Goal: Information Seeking & Learning: Learn about a topic

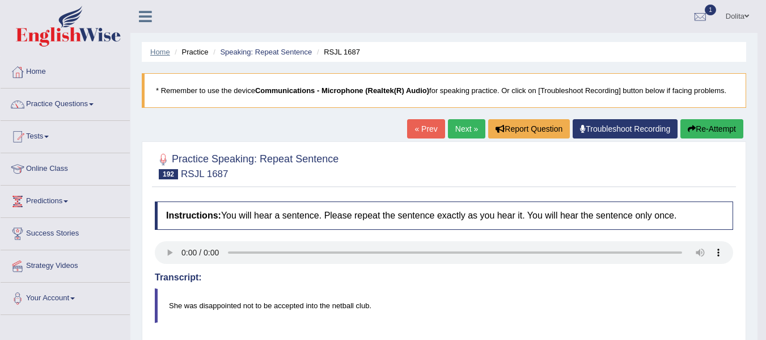
click at [155, 53] on link "Home" at bounding box center [160, 52] width 20 height 9
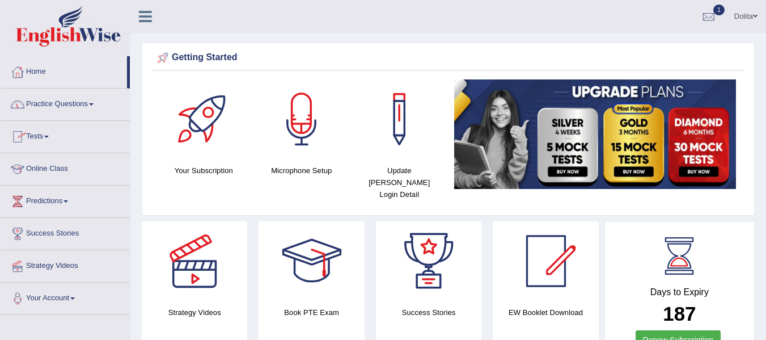
drag, startPoint x: 130, startPoint y: 83, endPoint x: 129, endPoint y: 105, distance: 22.1
click at [129, 105] on div "Home Practice Questions Speaking Practice Read Aloud Repeat Sentence Describe I…" at bounding box center [65, 185] width 146 height 259
click at [96, 109] on link "Practice Questions" at bounding box center [65, 102] width 129 height 28
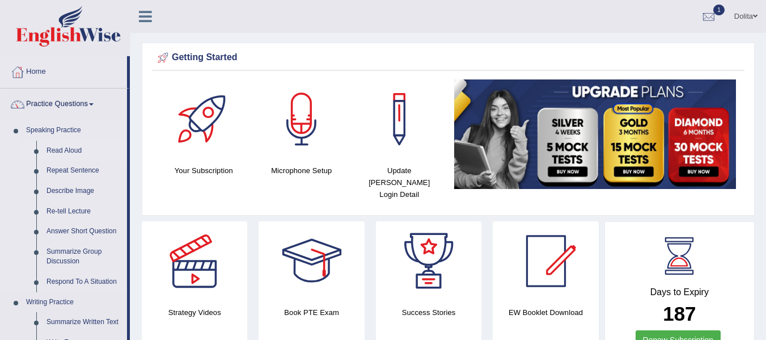
click at [66, 150] on link "Read Aloud" at bounding box center [84, 151] width 86 height 20
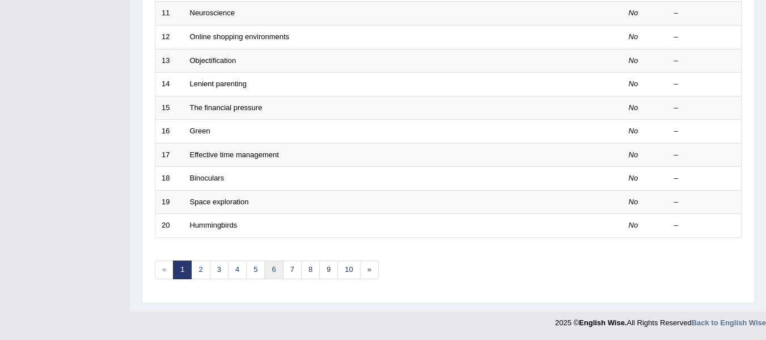
click at [270, 273] on link "6" at bounding box center [273, 269] width 19 height 19
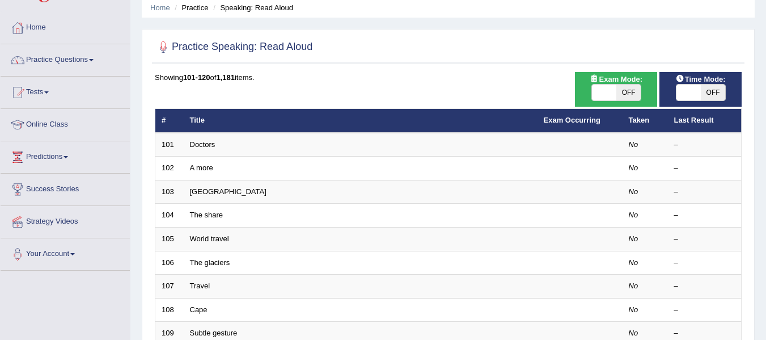
scroll to position [46, 0]
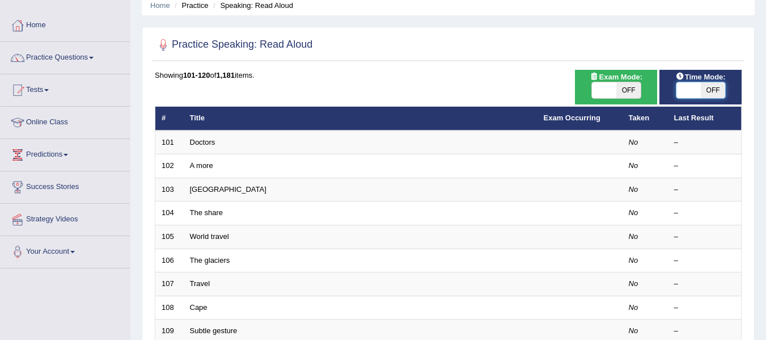
click at [685, 94] on span at bounding box center [688, 90] width 24 height 16
checkbox input "true"
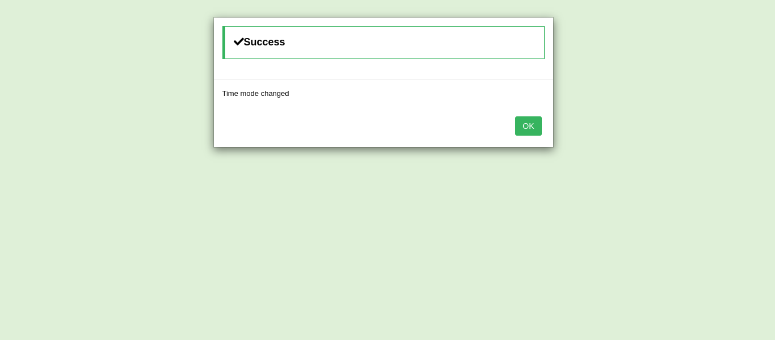
click at [530, 116] on button "OK" at bounding box center [528, 125] width 26 height 19
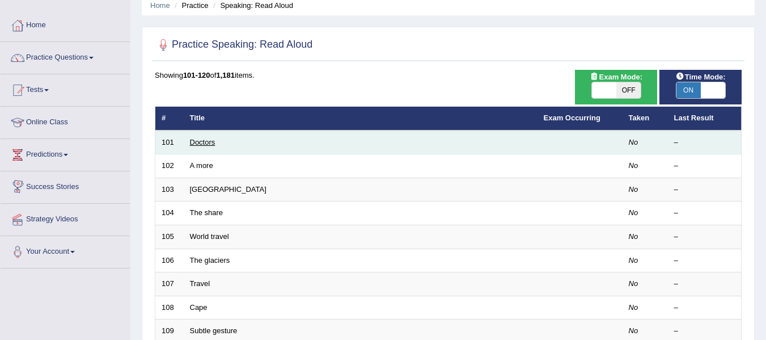
click at [206, 139] on link "Doctors" at bounding box center [203, 142] width 26 height 9
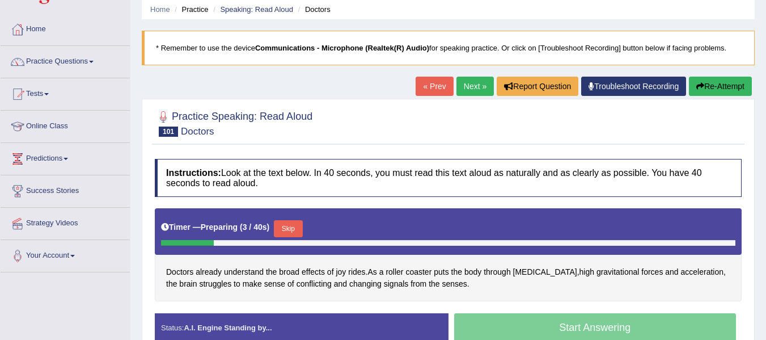
scroll to position [43, 0]
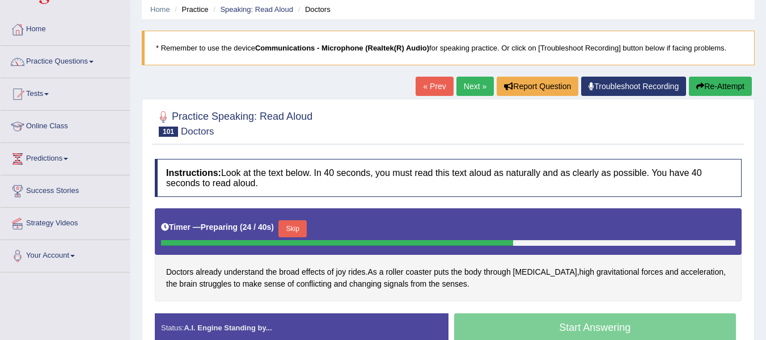
click at [304, 230] on button "Skip" at bounding box center [292, 228] width 28 height 17
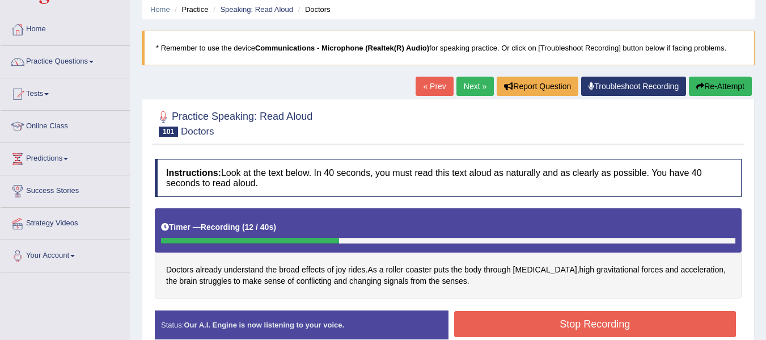
click at [577, 324] on button "Stop Recording" at bounding box center [595, 324] width 282 height 26
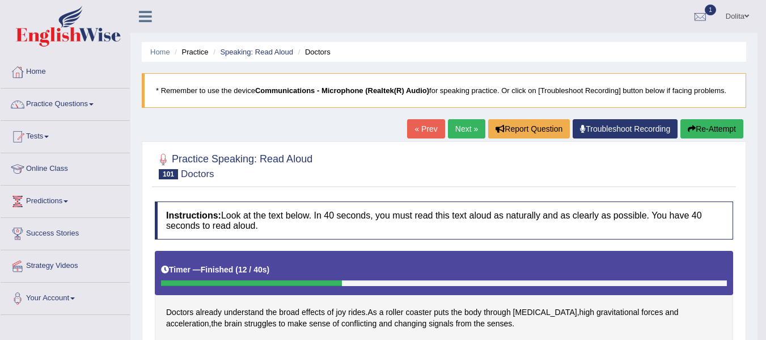
scroll to position [6, 0]
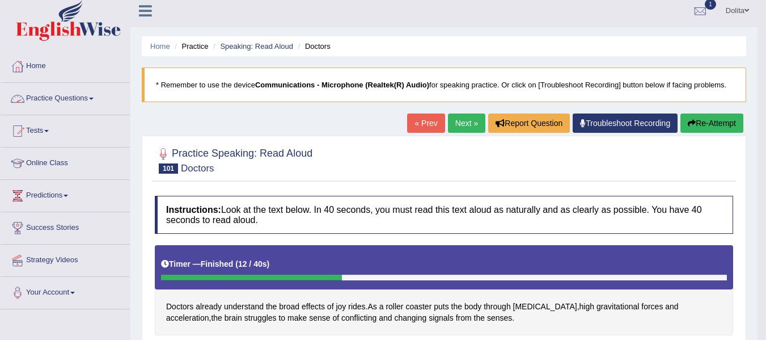
click at [94, 99] on span at bounding box center [91, 99] width 5 height 2
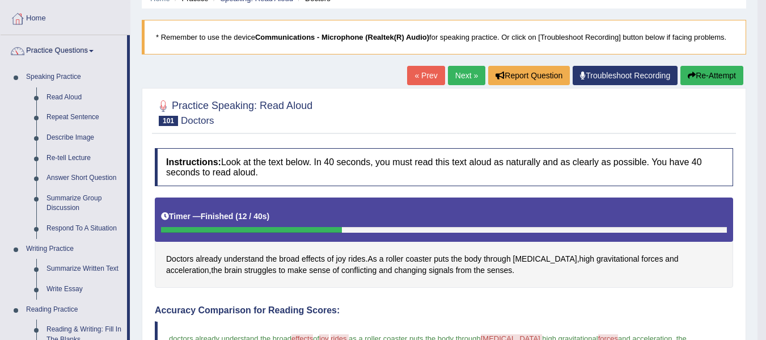
scroll to position [0, 0]
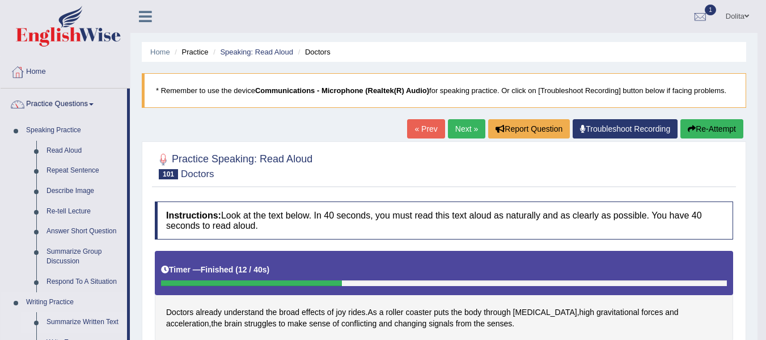
click at [89, 318] on link "Summarize Written Text" at bounding box center [84, 322] width 86 height 20
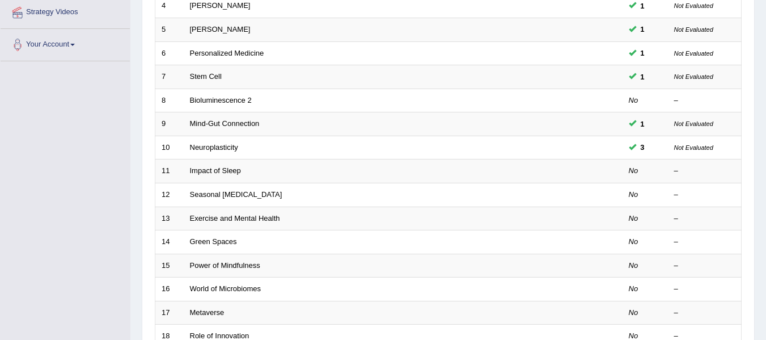
scroll to position [249, 0]
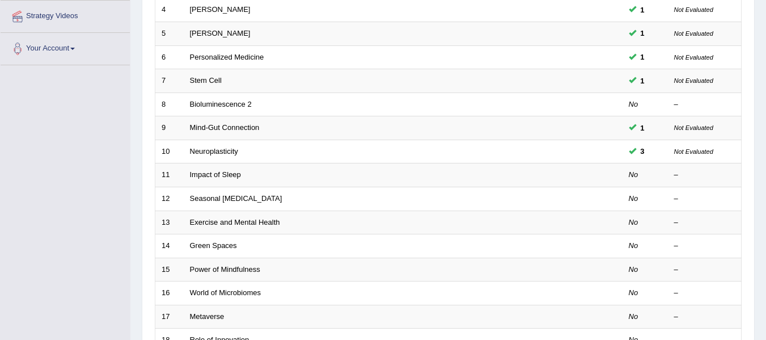
click at [69, 129] on div "Toggle navigation Home Practice Questions Speaking Practice Read Aloud Repeat S…" at bounding box center [383, 123] width 766 height 745
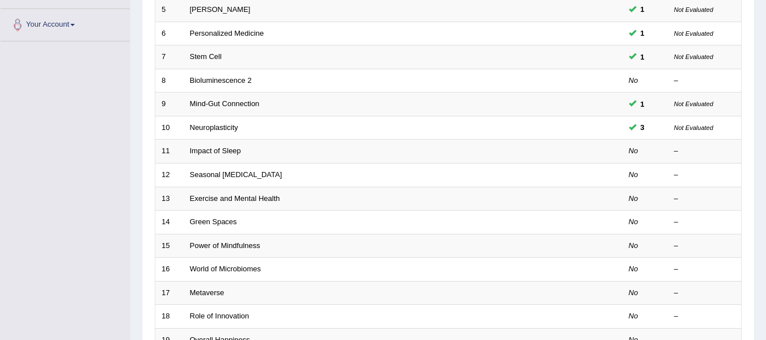
scroll to position [267, 0]
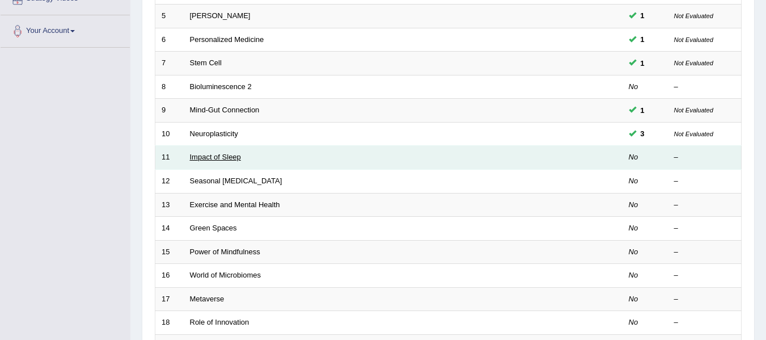
click at [208, 155] on link "Impact of Sleep" at bounding box center [215, 157] width 51 height 9
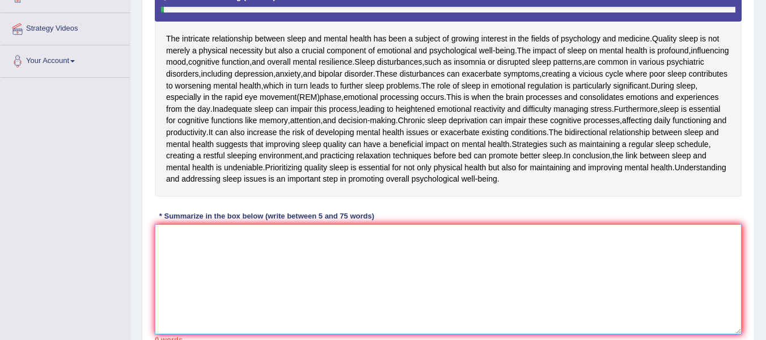
click at [199, 259] on textarea at bounding box center [448, 279] width 587 height 110
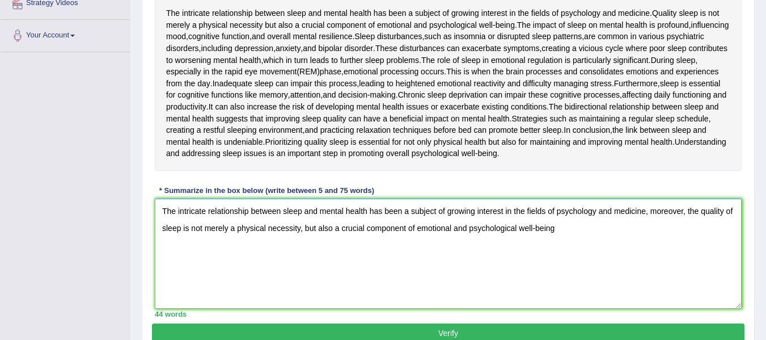
scroll to position [260, 0]
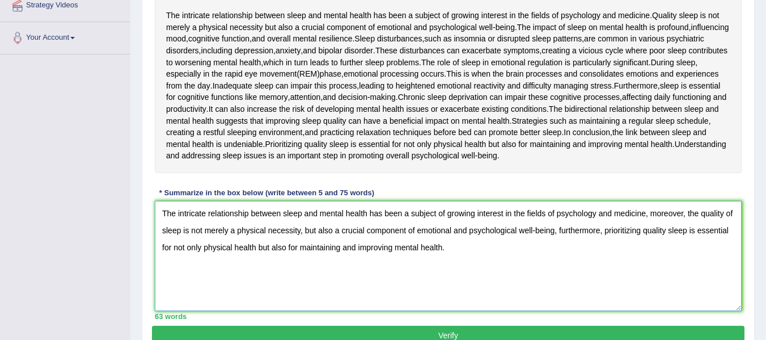
click at [620, 230] on textarea "The intricate relationship between sleep and mental health has been a subject o…" at bounding box center [448, 256] width 587 height 110
click at [239, 245] on textarea "The intricate relationship between sleep and mental health has been a subject o…" at bounding box center [448, 256] width 587 height 110
click at [430, 232] on textarea "The intricate relationship between sleep and mental health has been a subject o…" at bounding box center [448, 256] width 587 height 110
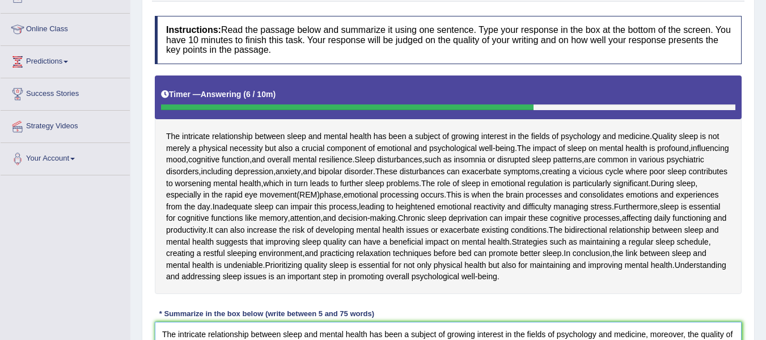
scroll to position [315, 0]
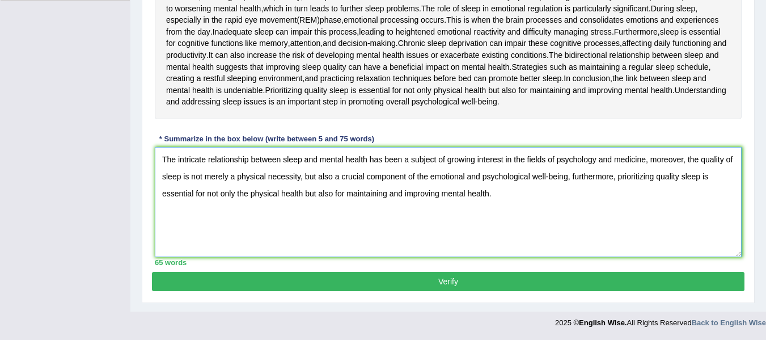
type textarea "The intricate relationship between sleep and mental health has been a subject o…"
click at [377, 280] on button "Verify" at bounding box center [448, 281] width 593 height 19
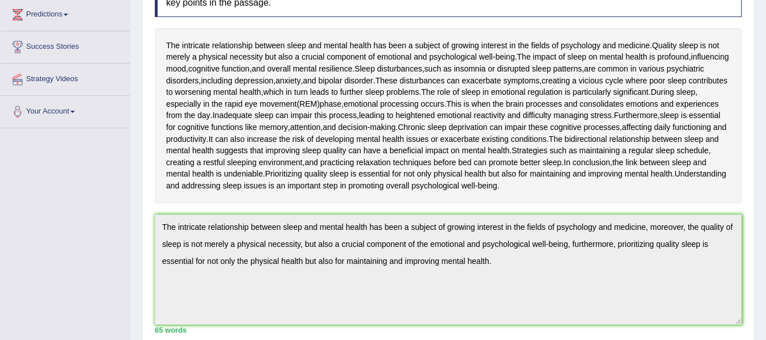
scroll to position [0, 0]
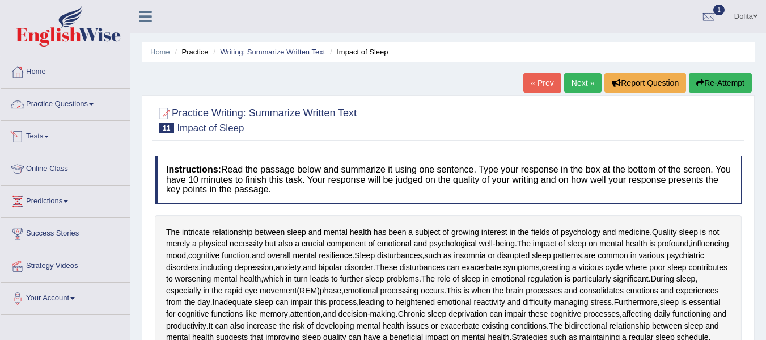
click at [98, 105] on link "Practice Questions" at bounding box center [65, 102] width 129 height 28
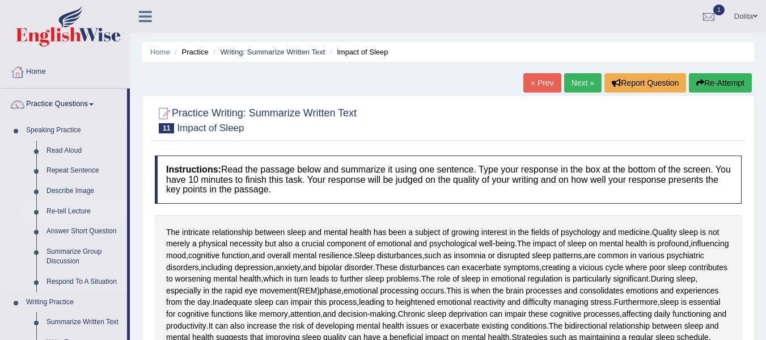
click at [83, 213] on link "Re-tell Lecture" at bounding box center [84, 211] width 86 height 20
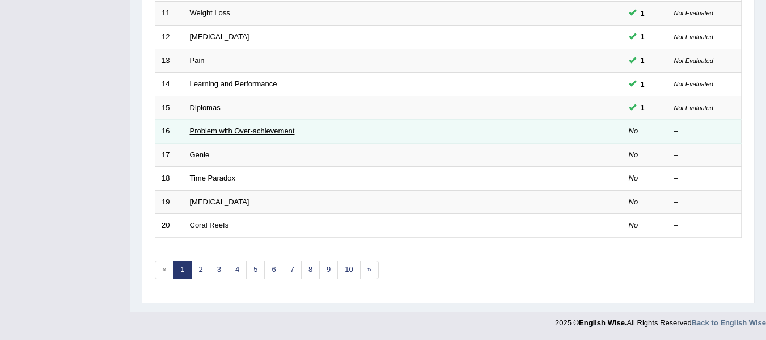
click at [265, 134] on link "Problem with Over-achievement" at bounding box center [242, 130] width 105 height 9
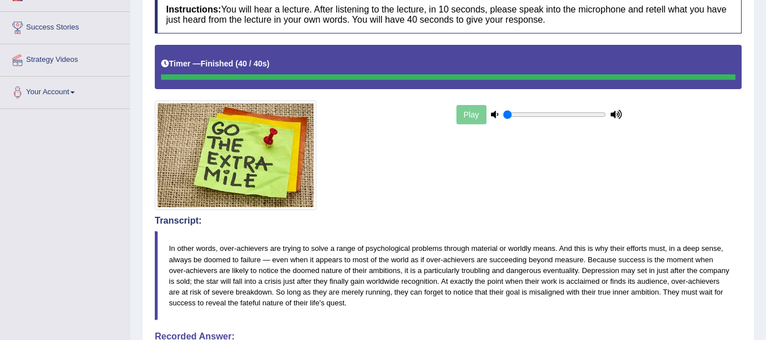
drag, startPoint x: 774, startPoint y: 132, endPoint x: 769, endPoint y: 235, distance: 103.3
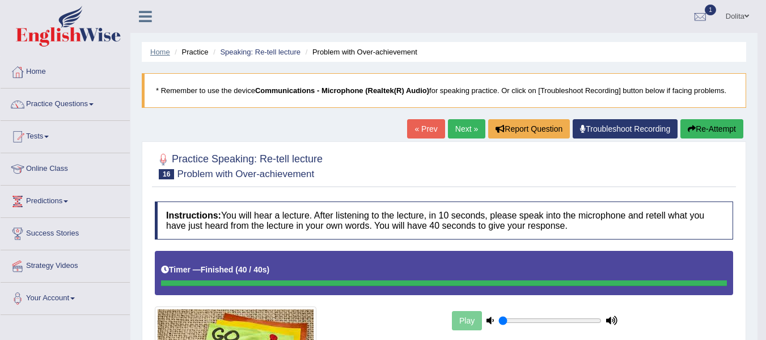
click at [158, 52] on link "Home" at bounding box center [160, 52] width 20 height 9
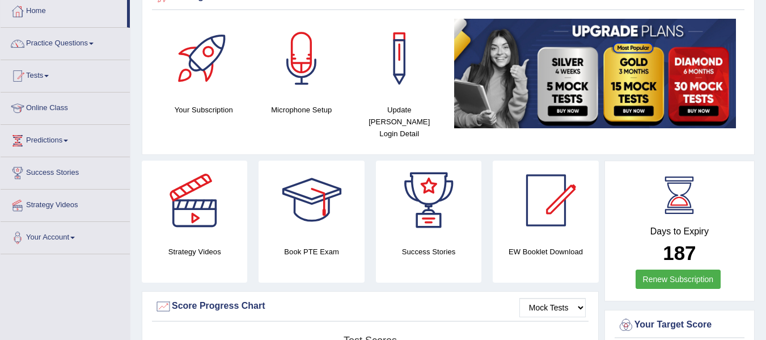
scroll to position [24, 0]
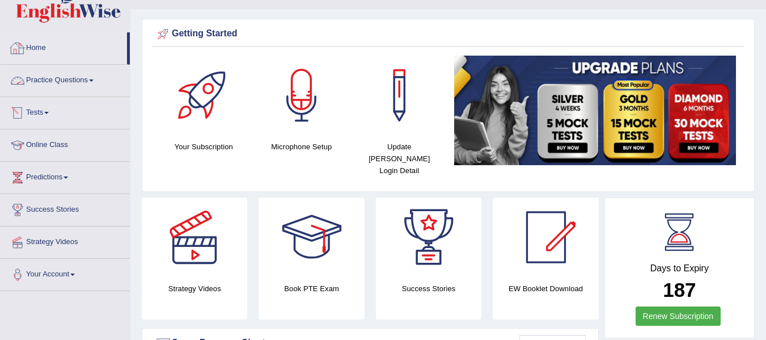
click at [99, 78] on link "Practice Questions" at bounding box center [65, 79] width 129 height 28
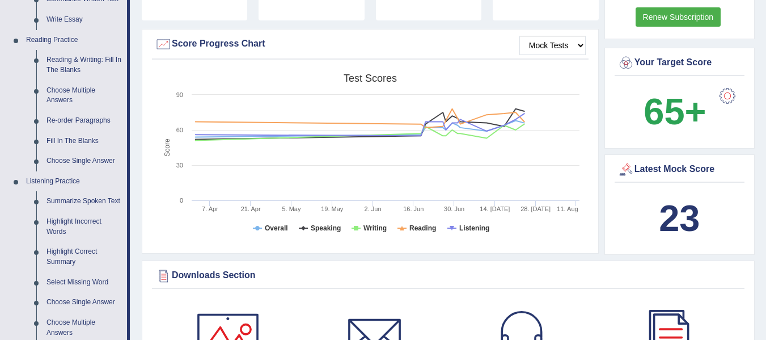
scroll to position [289, 0]
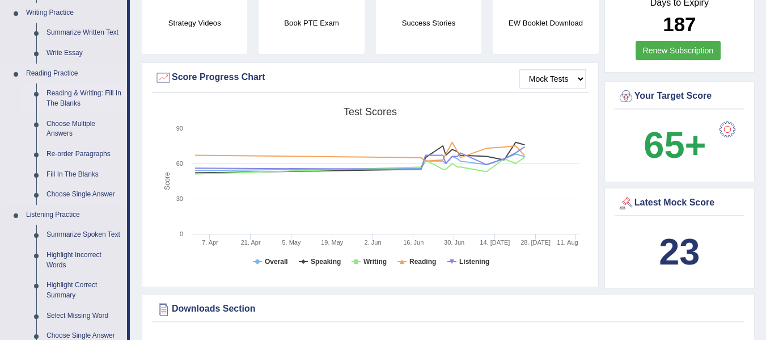
click at [80, 96] on link "Reading & Writing: Fill In The Blanks" at bounding box center [84, 98] width 86 height 30
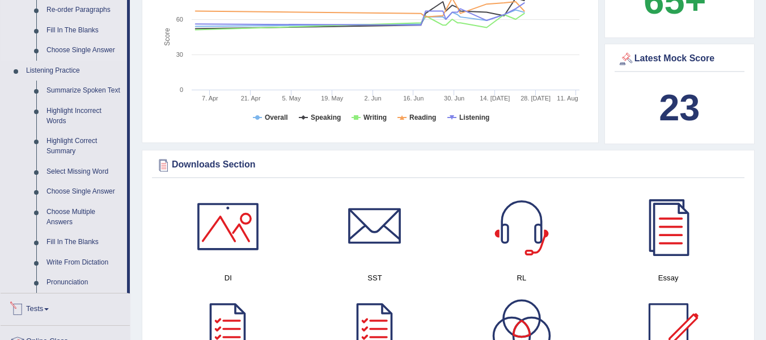
scroll to position [843, 0]
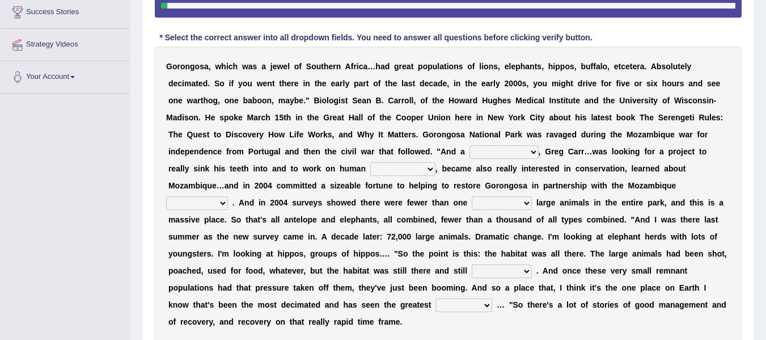
scroll to position [244, 0]
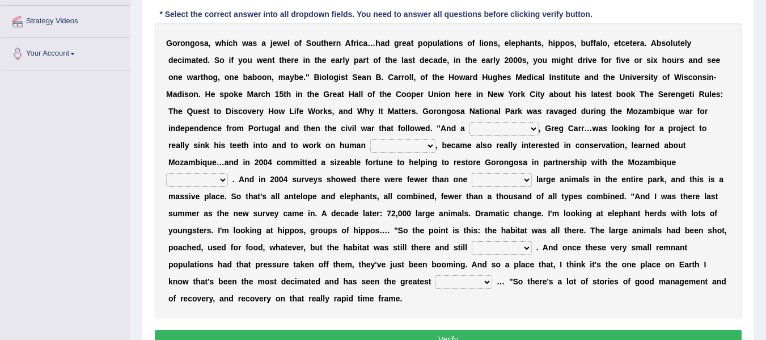
click at [539, 132] on select "passion solstice ballast philanthropist" at bounding box center [503, 129] width 69 height 14
select select "philanthropist"
click at [539, 122] on select "passion solstice ballast philanthropist" at bounding box center [503, 129] width 69 height 14
click at [435, 150] on select "negligence prevalence development malevolence" at bounding box center [402, 146] width 65 height 14
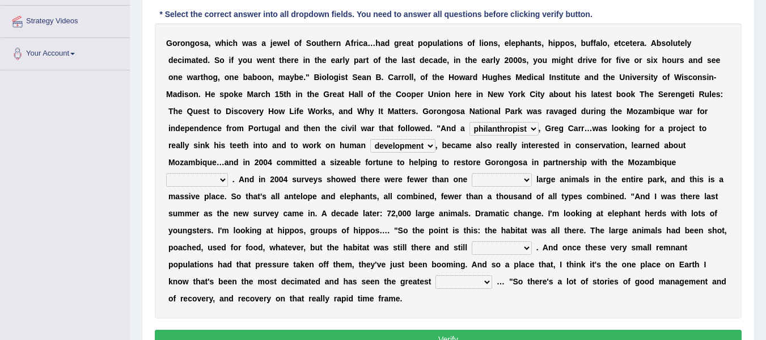
click at [435, 139] on select "negligence prevalence development malevolence" at bounding box center [402, 146] width 65 height 14
click at [435, 145] on select "negligence prevalence development malevolence" at bounding box center [402, 146] width 65 height 14
select select "prevalence"
click at [435, 139] on select "negligence prevalence development malevolence" at bounding box center [402, 146] width 65 height 14
click at [228, 183] on select "parliament semanticist government journalist" at bounding box center [197, 180] width 62 height 14
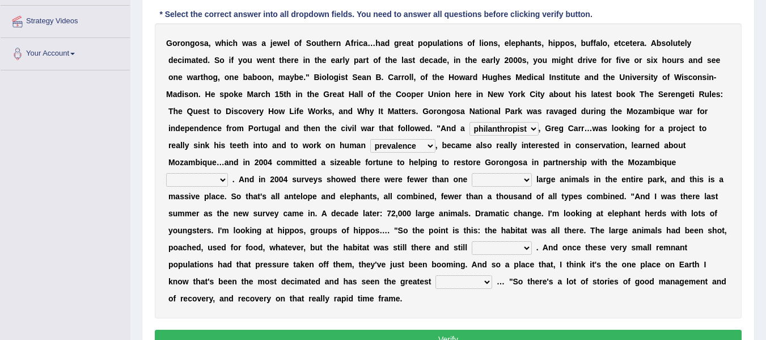
select select "government"
click at [228, 173] on select "parliament semanticist government journalist" at bounding box center [197, 180] width 62 height 14
click at [532, 180] on select "deflowered embowered roundest thousand" at bounding box center [502, 180] width 60 height 14
select select "thousand"
click at [532, 173] on select "deflowered embowered roundest thousand" at bounding box center [502, 180] width 60 height 14
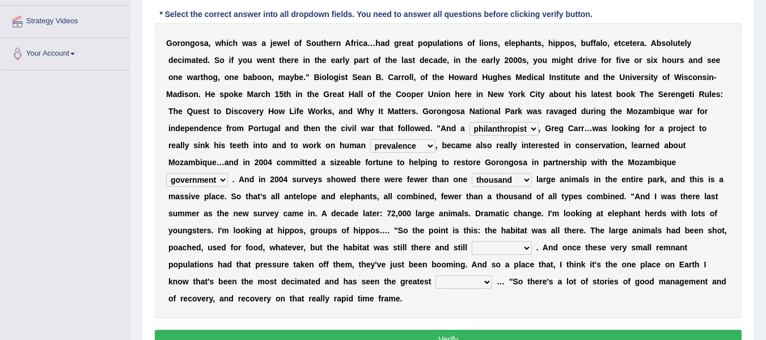
click at [472, 255] on select "assertive incidental compulsive productive" at bounding box center [502, 248] width 60 height 14
select select "productive"
click at [472, 255] on select "assertive incidental compulsive productive" at bounding box center [502, 248] width 60 height 14
click at [435, 289] on select "recovery efficacy golly stumpy" at bounding box center [463, 282] width 57 height 14
select select "recovery"
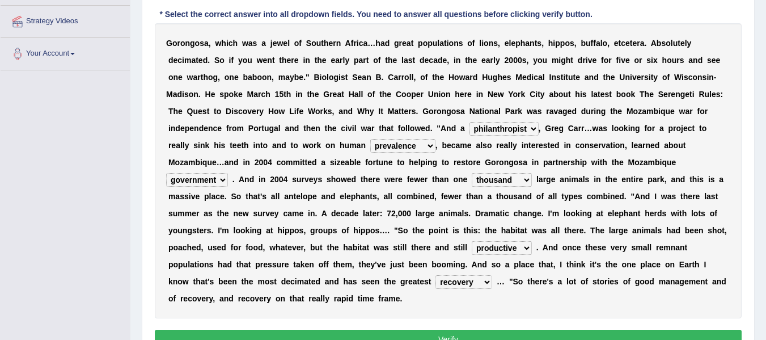
click at [435, 289] on select "recovery efficacy golly stumpy" at bounding box center [463, 282] width 57 height 14
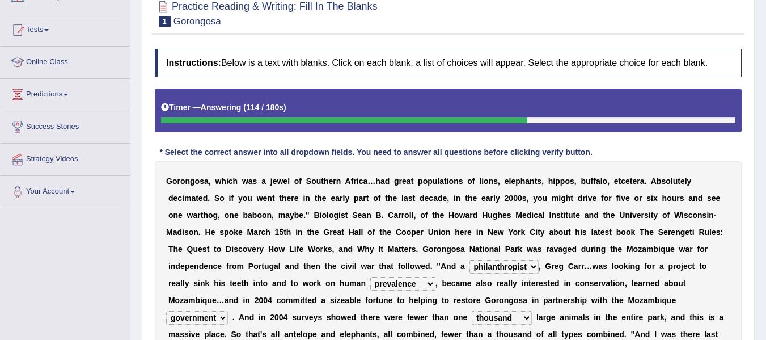
scroll to position [306, 0]
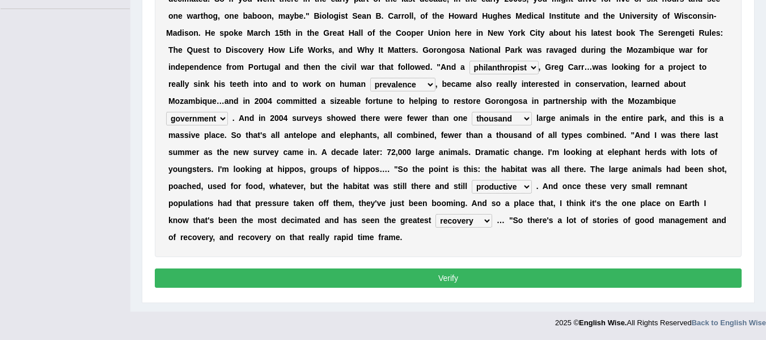
click at [468, 277] on button "Verify" at bounding box center [448, 277] width 587 height 19
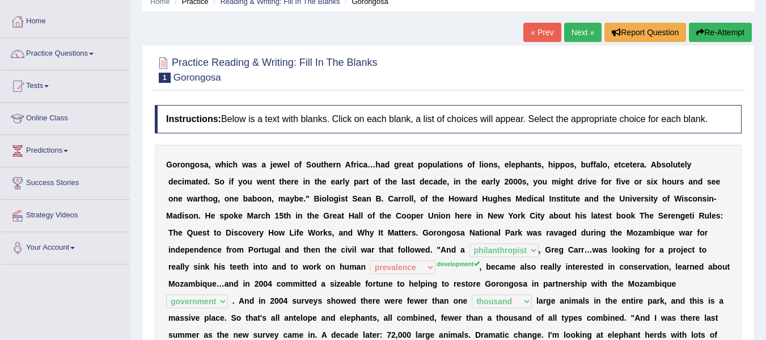
scroll to position [0, 0]
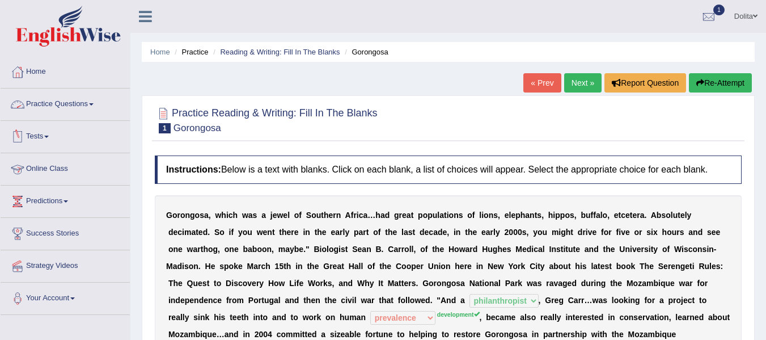
click at [95, 115] on link "Practice Questions" at bounding box center [65, 102] width 129 height 28
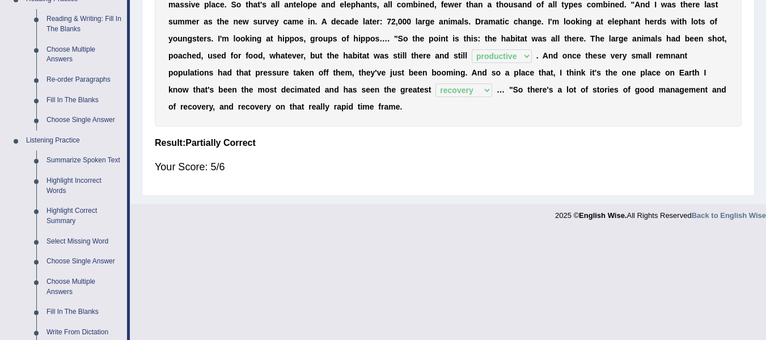
scroll to position [373, 0]
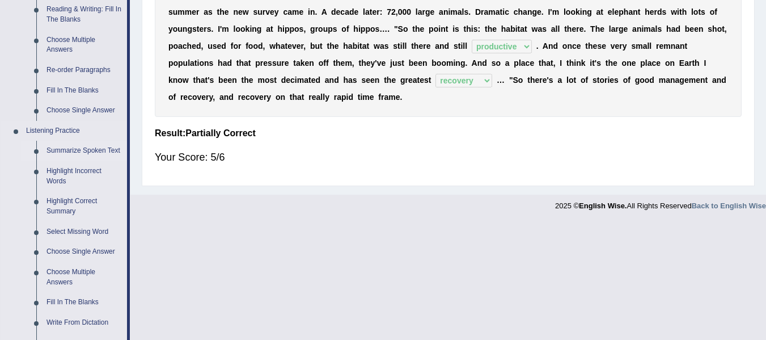
click at [105, 151] on link "Summarize Spoken Text" at bounding box center [84, 151] width 86 height 20
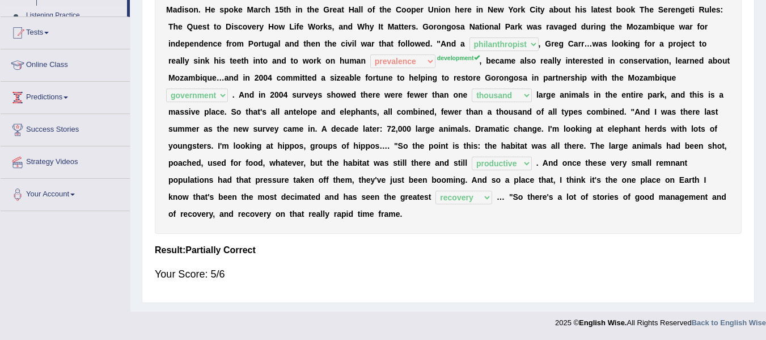
scroll to position [149, 0]
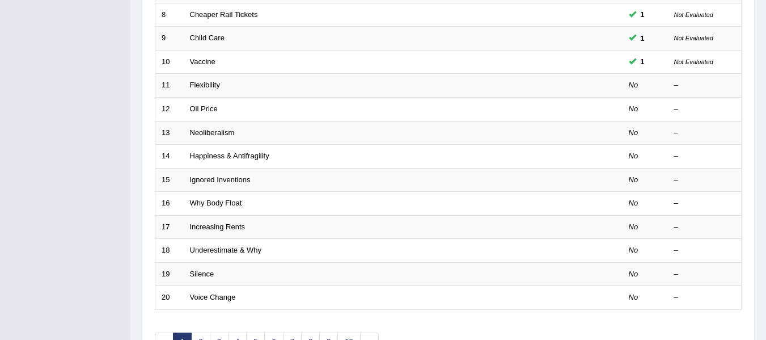
scroll to position [287, 0]
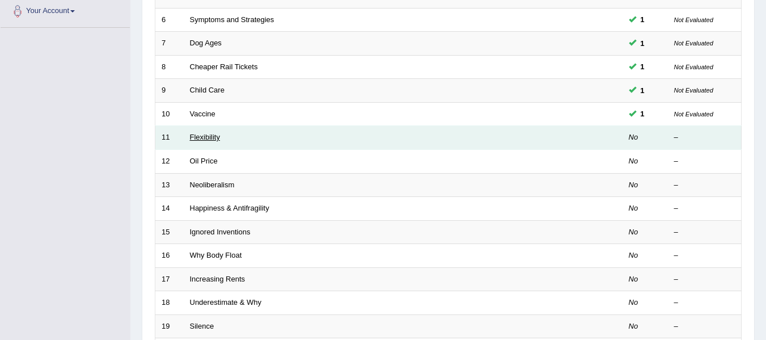
click at [200, 137] on link "Flexibility" at bounding box center [205, 137] width 30 height 9
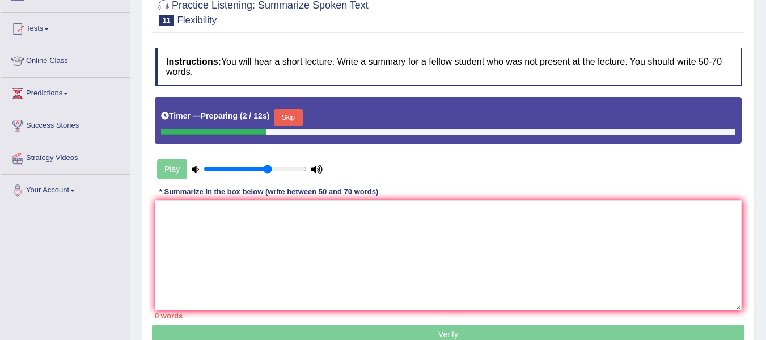
click at [269, 164] on input "range" at bounding box center [255, 168] width 103 height 9
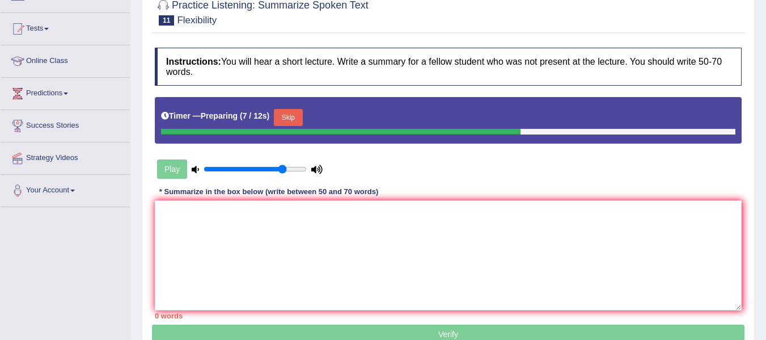
click at [281, 164] on input "range" at bounding box center [255, 168] width 103 height 9
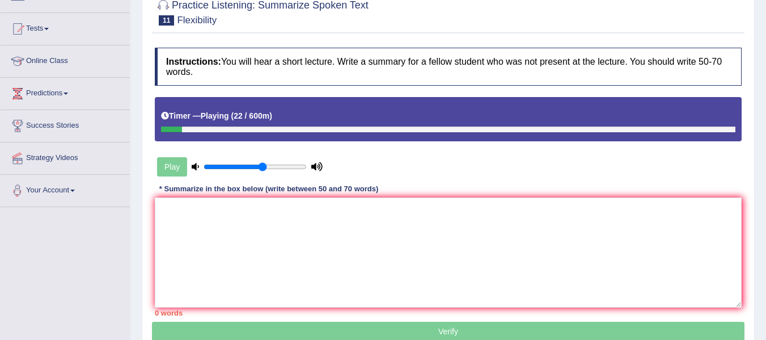
type input "0.6"
click at [263, 162] on input "range" at bounding box center [255, 166] width 103 height 9
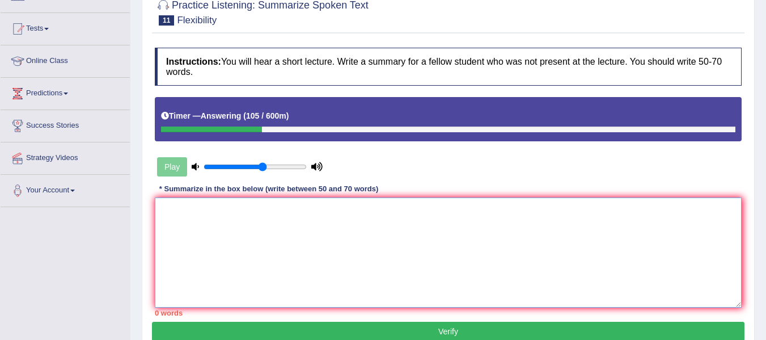
click at [225, 247] on textarea at bounding box center [448, 252] width 587 height 110
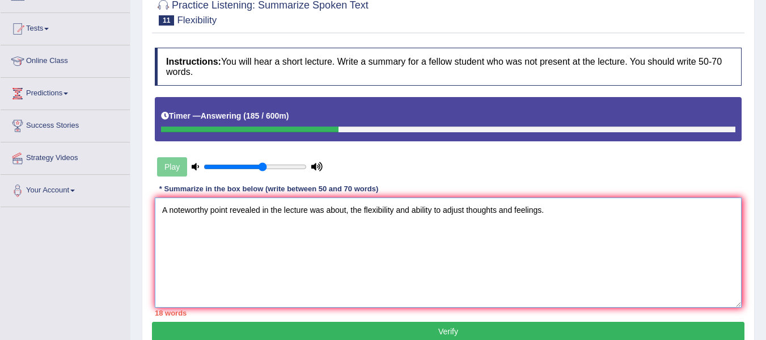
click at [414, 199] on textarea "A noteworthy point revealed in the lecture was about, the flexibility and abili…" at bounding box center [448, 252] width 587 height 110
click at [574, 200] on textarea "A noteworthy point revealed in the lecture was about, the flexibility and the a…" at bounding box center [448, 252] width 587 height 110
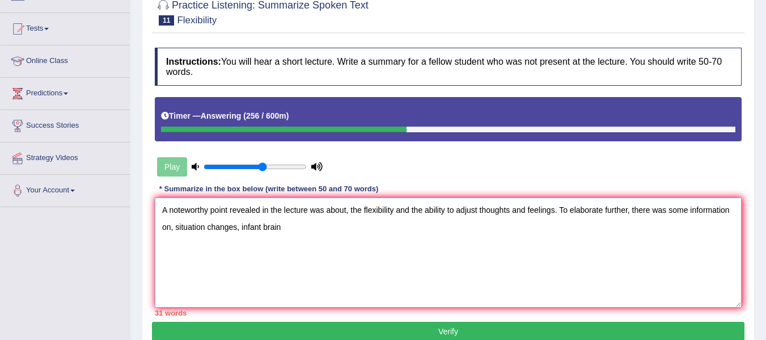
click at [285, 219] on textarea "A noteworthy point revealed in the lecture was about, the flexibility and the a…" at bounding box center [448, 252] width 587 height 110
click at [364, 221] on textarea "A noteworthy point revealed in the lecture was about, the flexibility and the a…" at bounding box center [448, 252] width 587 height 110
click at [281, 218] on textarea "A noteworthy point revealed in the lecture was about, the flexibility and the a…" at bounding box center [448, 252] width 587 height 110
click at [221, 221] on textarea "A noteworthy point revealed in the lecture was about, the flexibility and the a…" at bounding box center [448, 252] width 587 height 110
click at [220, 221] on textarea "A noteworthy point revealed in the lecture was about, the flexibility and the a…" at bounding box center [448, 252] width 587 height 110
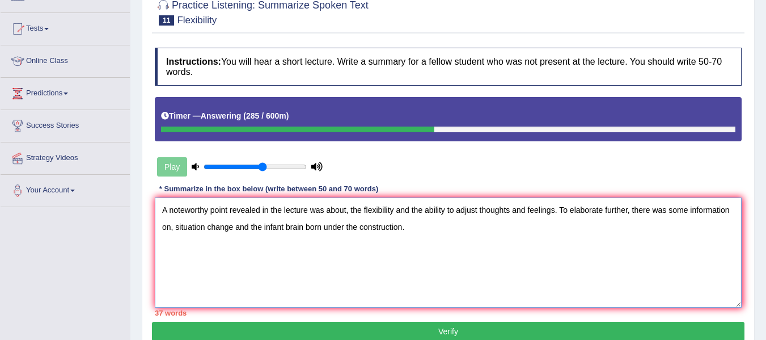
click at [218, 221] on textarea "A noteworthy point revealed in the lecture was about, the flexibility and the a…" at bounding box center [448, 252] width 587 height 110
click at [320, 218] on textarea "A noteworthy point revealed in the lecture was about, the flexibility and the a…" at bounding box center [448, 252] width 587 height 110
drag, startPoint x: 466, startPoint y: 220, endPoint x: 366, endPoint y: 214, distance: 100.0
click at [366, 214] on textarea "A noteworthy point revealed in the lecture was about, the flexibility and the a…" at bounding box center [448, 252] width 587 height 110
click at [379, 218] on textarea "A noteworthy point revealed in the lecture was about, the flexibility and the a…" at bounding box center [448, 252] width 587 height 110
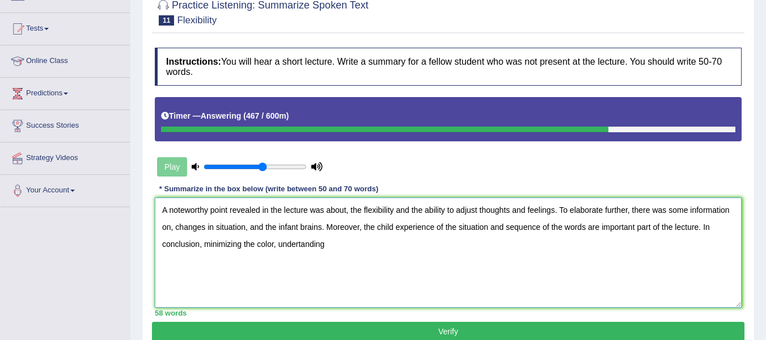
click at [337, 235] on textarea "A noteworthy point revealed in the lecture was about, the flexibility and the a…" at bounding box center [448, 252] width 587 height 110
click at [368, 235] on textarea "A noteworthy point revealed in the lecture was about, the flexibility and the a…" at bounding box center [448, 252] width 587 height 110
click at [531, 234] on textarea "A noteworthy point revealed in the lecture was about, the flexibility and the a…" at bounding box center [448, 252] width 587 height 110
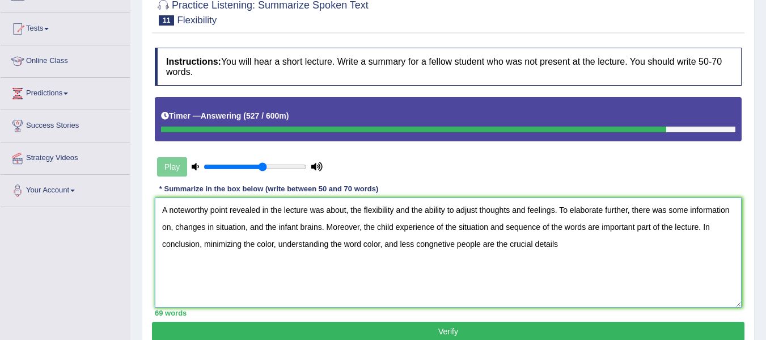
click at [240, 235] on textarea "A noteworthy point revealed in the lecture was about, the flexibility and the a…" at bounding box center [448, 252] width 587 height 110
click at [538, 233] on textarea "A noteworthy point revealed in the lecture was about, the flexibility and the a…" at bounding box center [448, 252] width 587 height 110
drag, startPoint x: 623, startPoint y: 233, endPoint x: 542, endPoint y: 236, distance: 81.2
click at [542, 236] on textarea "A noteworthy point revealed in the lecture was about, the flexibility and the a…" at bounding box center [448, 252] width 587 height 110
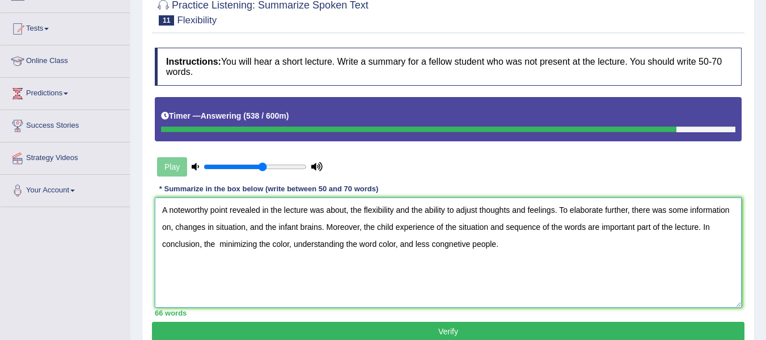
click at [258, 238] on textarea "A noteworthy point revealed in the lecture was about, the flexibility and the a…" at bounding box center [448, 252] width 587 height 110
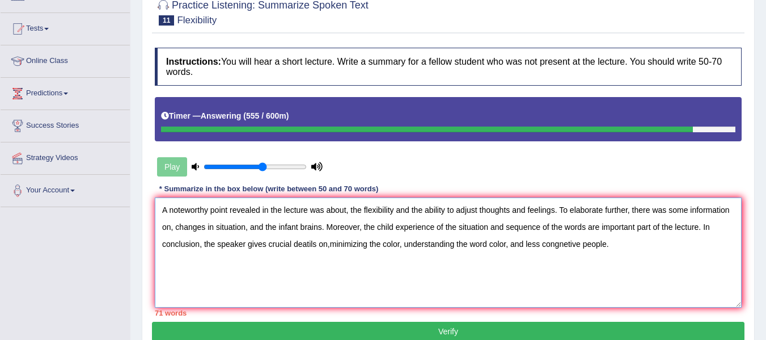
click at [350, 235] on textarea "A noteworthy point revealed in the lecture was about, the flexibility and the a…" at bounding box center [448, 252] width 587 height 110
click at [349, 235] on textarea "A noteworthy point revealed in the lecture was about, the flexibility and the a…" at bounding box center [448, 252] width 587 height 110
click at [373, 244] on textarea "A noteworthy point revealed in the lecture was about, the flexibility and the a…" at bounding box center [448, 252] width 587 height 110
click at [255, 233] on textarea "A noteworthy point revealed in the lecture was about, the flexibility and the a…" at bounding box center [448, 252] width 587 height 110
click at [366, 201] on textarea "A noteworthy point revealed in the lecture was about, the flexibility and the a…" at bounding box center [448, 252] width 587 height 110
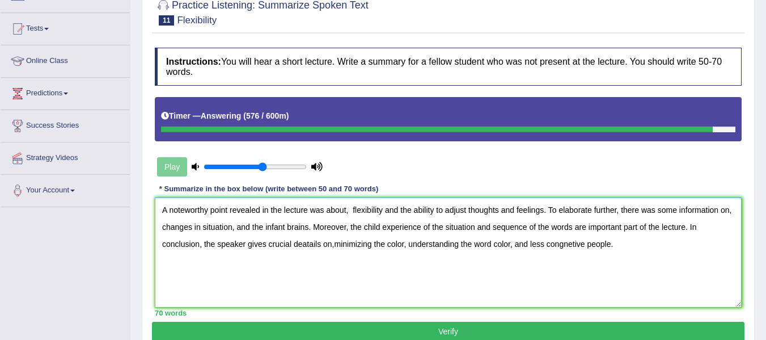
click at [356, 199] on textarea "A noteworthy point revealed in the lecture was about, flexibility and the abili…" at bounding box center [448, 252] width 587 height 110
click at [401, 274] on textarea "A noteworthy point revealed in the lecture was about, flexibility and the abili…" at bounding box center [448, 252] width 587 height 110
type textarea "A noteworthy point revealed in the lecture was about, flexibility and the abili…"
click at [449, 321] on button "Verify" at bounding box center [448, 330] width 593 height 19
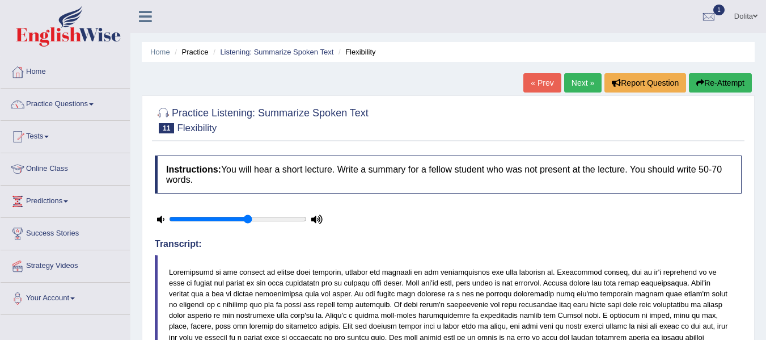
click at [578, 87] on link "Next »" at bounding box center [582, 82] width 37 height 19
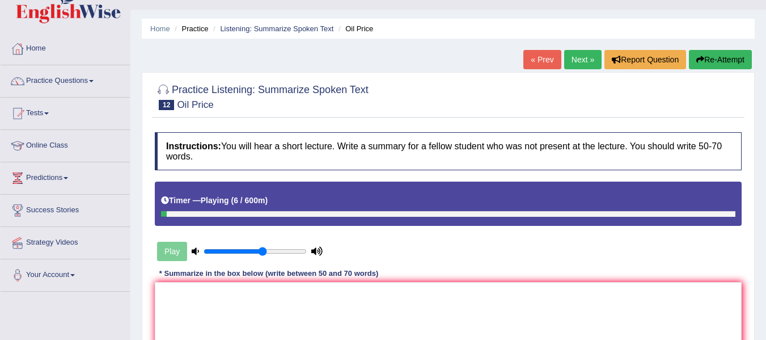
scroll to position [15, 0]
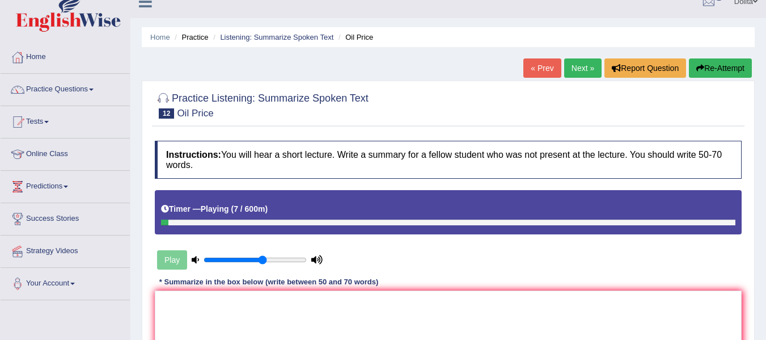
click at [574, 74] on link "Next »" at bounding box center [582, 67] width 37 height 19
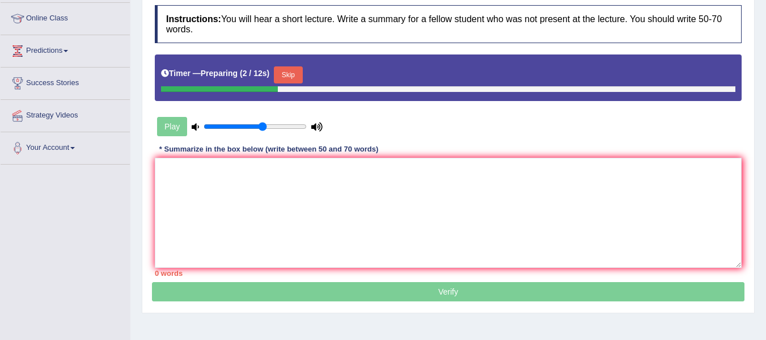
scroll to position [34, 0]
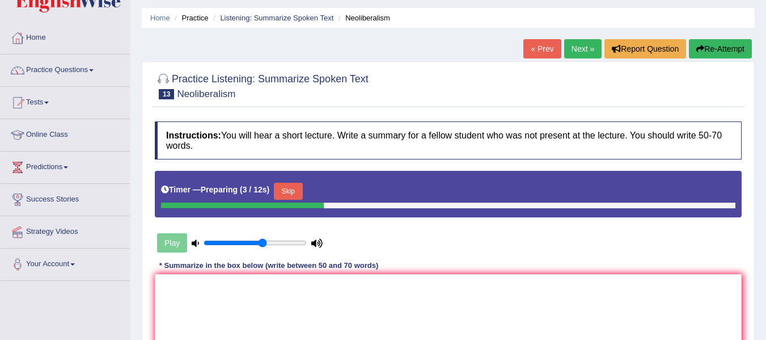
drag, startPoint x: 0, startPoint y: 0, endPoint x: 772, endPoint y: 109, distance: 780.0
click at [765, 109] on html "Toggle navigation Home Practice Questions Speaking Practice Read Aloud Repeat S…" at bounding box center [383, 136] width 766 height 340
click at [574, 56] on link "Next »" at bounding box center [582, 48] width 37 height 19
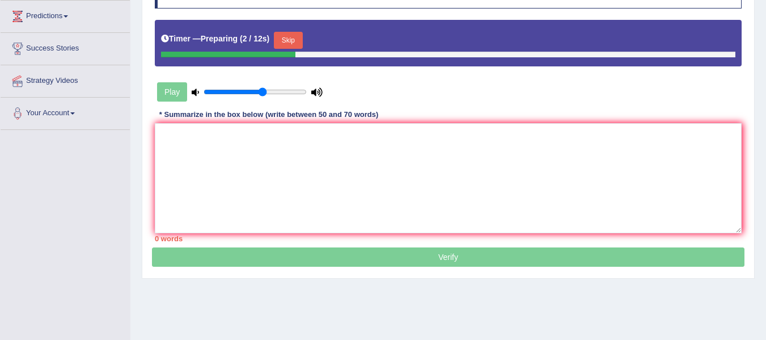
click at [302, 32] on button "Skip" at bounding box center [288, 40] width 28 height 17
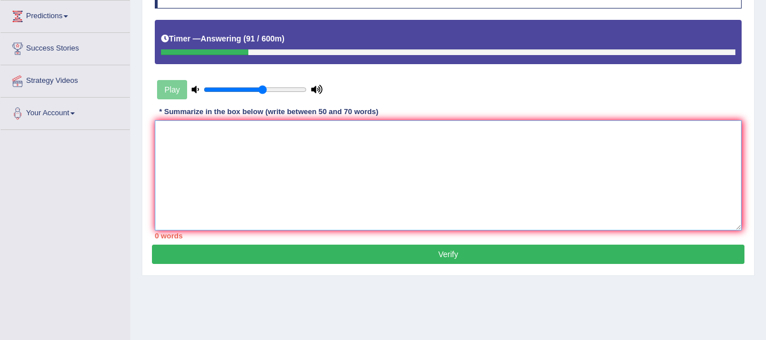
click at [281, 155] on textarea at bounding box center [448, 175] width 587 height 110
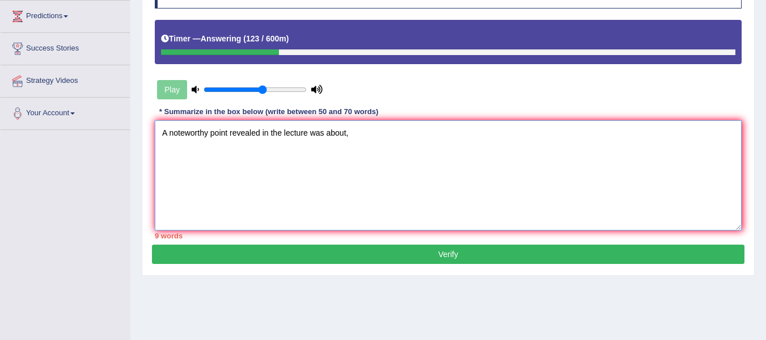
scroll to position [79, 0]
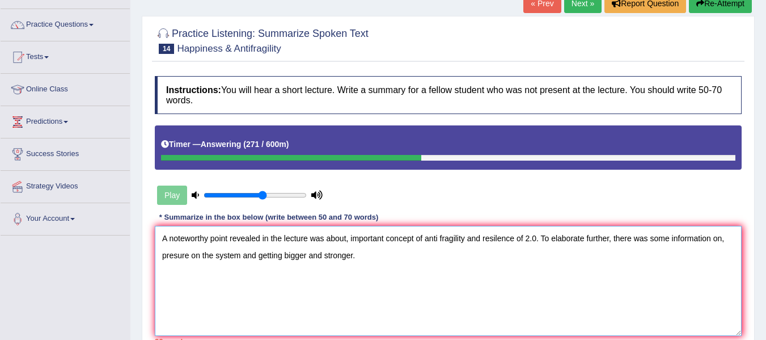
click at [260, 245] on textarea "A noteworthy point revealed in the lecture was about, important concept of anti…" at bounding box center [448, 281] width 587 height 110
click at [354, 248] on textarea "A noteworthy point revealed in the lecture was about, important concept of anti…" at bounding box center [448, 281] width 587 height 110
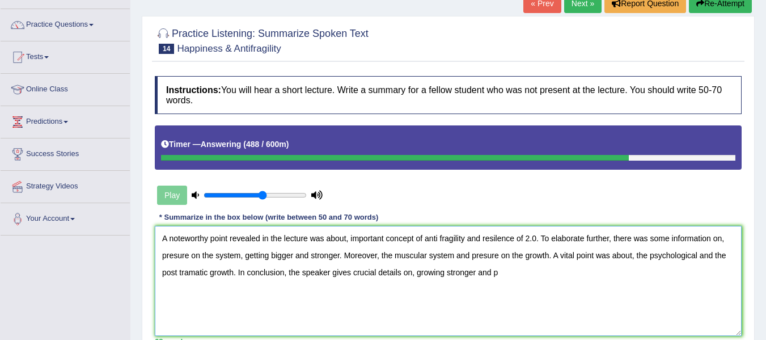
click at [434, 265] on textarea "A noteworthy point revealed in the lecture was about, important concept of anti…" at bounding box center [448, 281] width 587 height 110
click at [572, 264] on textarea "A noteworthy point revealed in the lecture was about, important concept of anti…" at bounding box center [448, 281] width 587 height 110
click at [545, 262] on textarea "A noteworthy point revealed in the lecture was about, important concept of anti…" at bounding box center [448, 281] width 587 height 110
click at [547, 262] on textarea "A noteworthy point revealed in the lecture was about, important concept of anti…" at bounding box center [448, 281] width 587 height 110
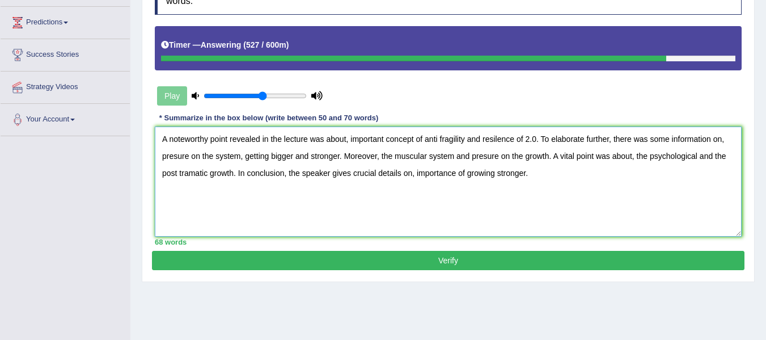
scroll to position [180, 0]
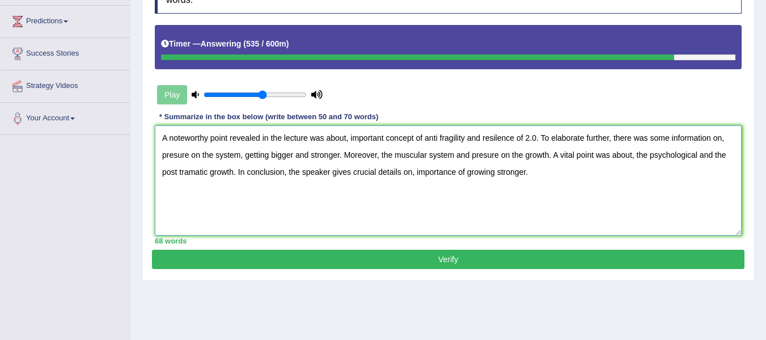
click at [556, 144] on textarea "A noteworthy point revealed in the lecture was about, important concept of anti…" at bounding box center [448, 180] width 587 height 110
click at [387, 145] on textarea "A noteworthy point revealed in the lecture was about, important concept of anti…" at bounding box center [448, 180] width 587 height 110
click at [315, 145] on textarea "A noteworthy point revealed in the lecture was about, important concept of anti…" at bounding box center [448, 180] width 587 height 110
click at [327, 145] on textarea "A noteworthy point revealed in the lecture was about, important concept of anti…" at bounding box center [448, 180] width 587 height 110
click at [329, 147] on textarea "A noteworthy point revealed in the lecture was about, important concept of anti…" at bounding box center [448, 180] width 587 height 110
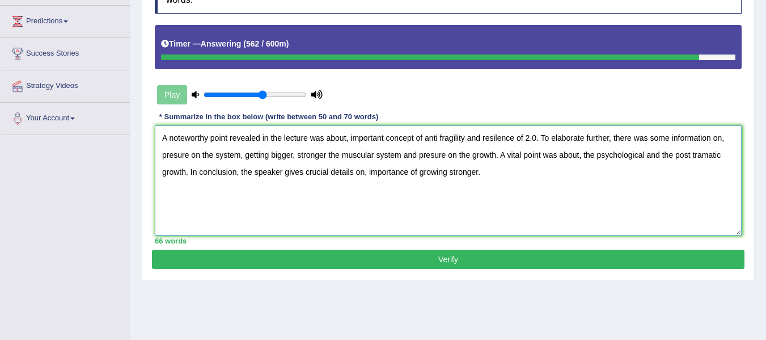
click at [346, 145] on textarea "A noteworthy point revealed in the lecture was about, important concept of anti…" at bounding box center [448, 180] width 587 height 110
type textarea "A noteworthy point revealed in the lecture was about, important concept of anti…"
click at [500, 253] on button "Verify" at bounding box center [448, 258] width 593 height 19
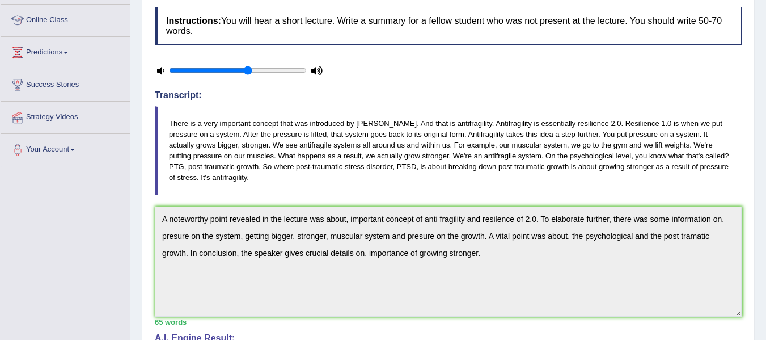
scroll to position [7, 0]
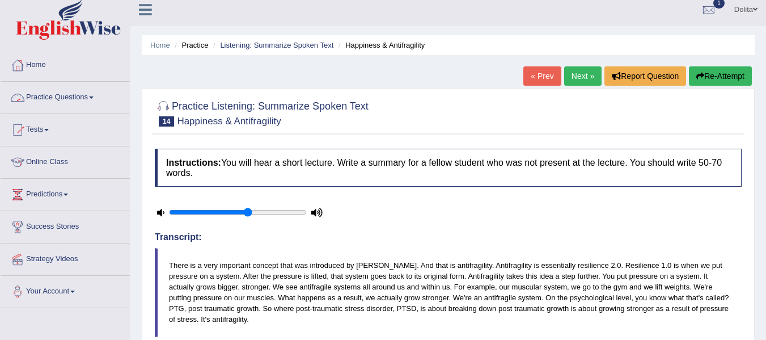
click at [100, 97] on link "Practice Questions" at bounding box center [65, 96] width 129 height 28
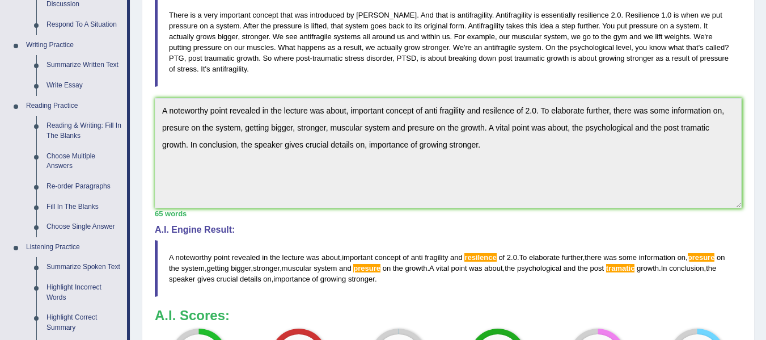
scroll to position [236, 0]
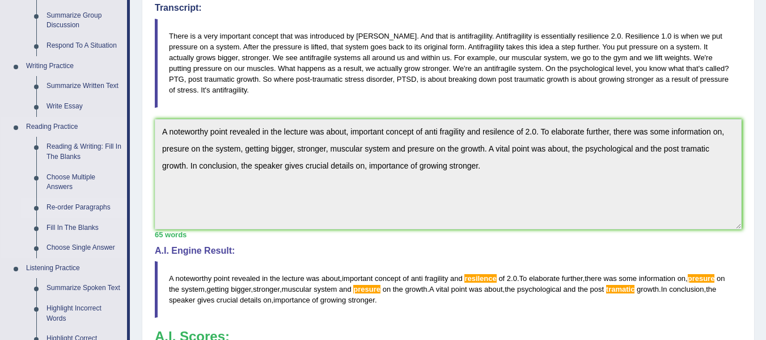
click at [88, 205] on link "Re-order Paragraphs" at bounding box center [84, 207] width 86 height 20
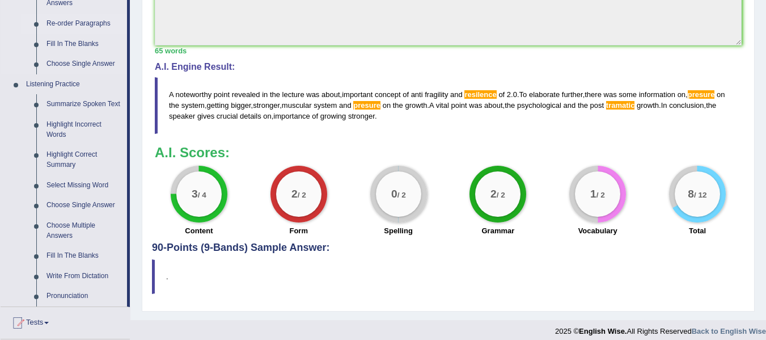
scroll to position [565, 0]
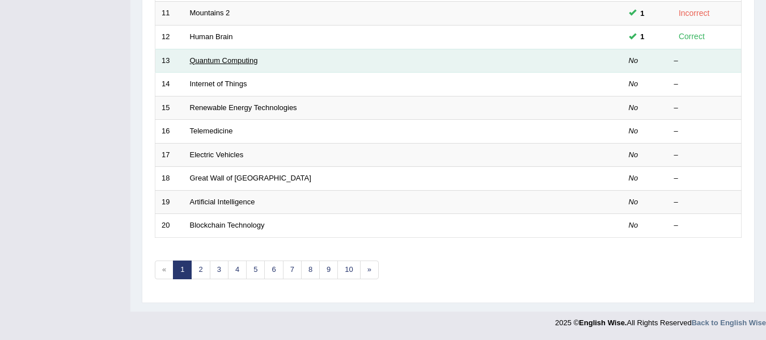
click at [235, 65] on link "Quantum Computing" at bounding box center [224, 60] width 68 height 9
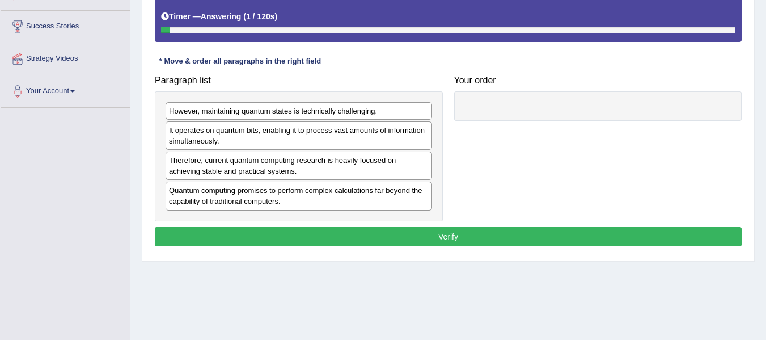
scroll to position [211, 0]
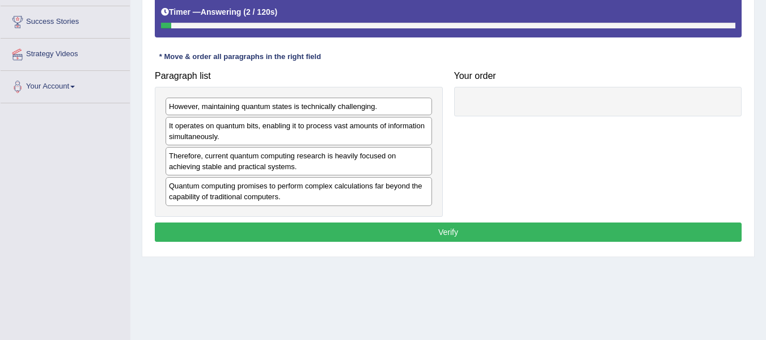
drag, startPoint x: 774, startPoint y: 88, endPoint x: 769, endPoint y: 202, distance: 113.5
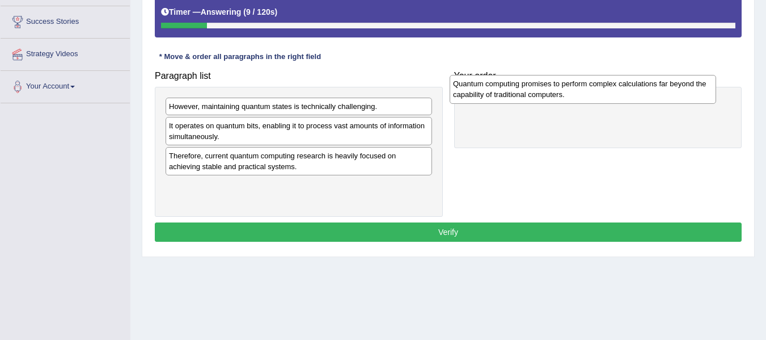
drag, startPoint x: 219, startPoint y: 197, endPoint x: 505, endPoint y: 95, distance: 303.4
click at [505, 95] on div "Quantum computing promises to perform complex calculations far beyond the capab…" at bounding box center [583, 89] width 266 height 28
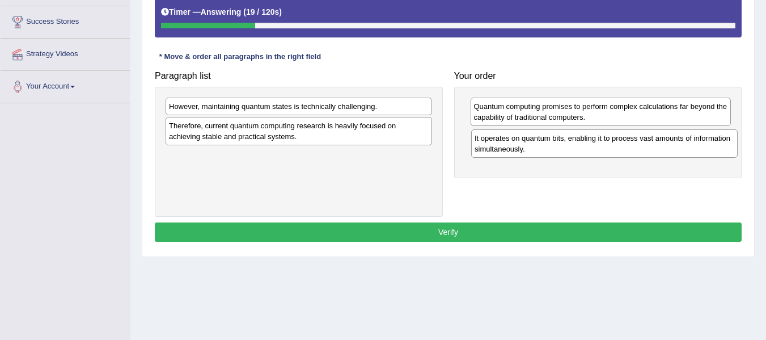
drag, startPoint x: 240, startPoint y: 138, endPoint x: 541, endPoint y: 149, distance: 301.3
click at [541, 149] on div "It operates on quantum bits, enabling it to process vast amounts of information…" at bounding box center [604, 143] width 266 height 28
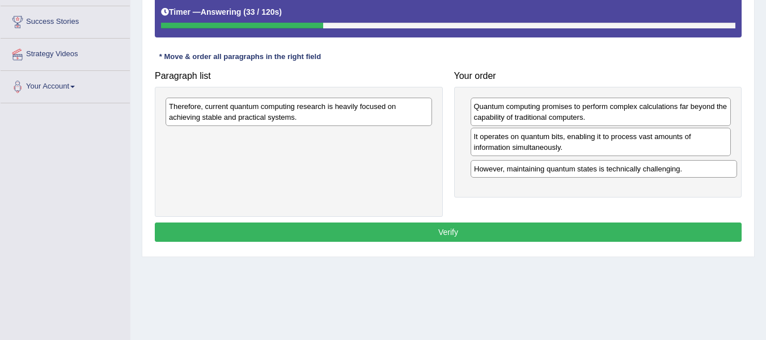
drag, startPoint x: 245, startPoint y: 104, endPoint x: 550, endPoint y: 166, distance: 311.4
click at [550, 166] on div "However, maintaining quantum states is technically challenging." at bounding box center [604, 169] width 266 height 18
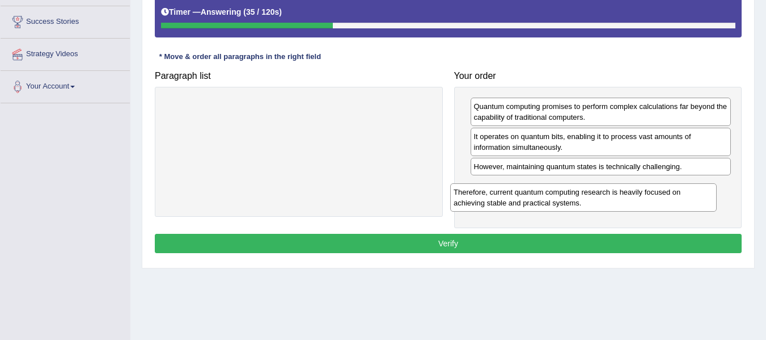
drag, startPoint x: 301, startPoint y: 108, endPoint x: 595, endPoint y: 189, distance: 305.2
click at [595, 189] on div "Therefore, current quantum computing research is heavily focused on achieving s…" at bounding box center [583, 197] width 266 height 28
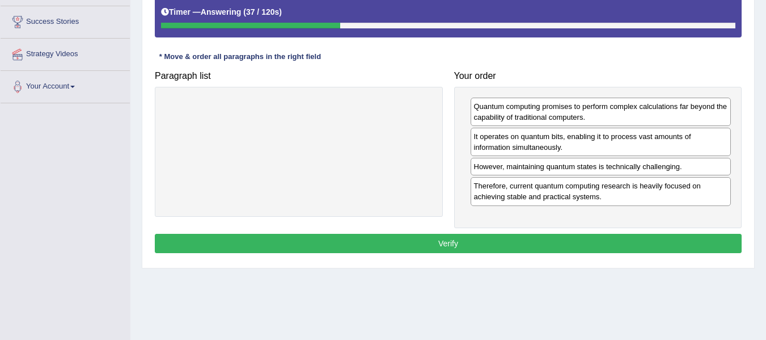
click at [449, 234] on button "Verify" at bounding box center [448, 243] width 587 height 19
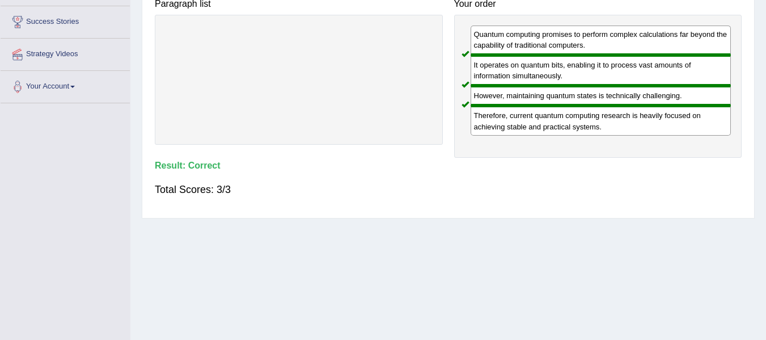
scroll to position [0, 0]
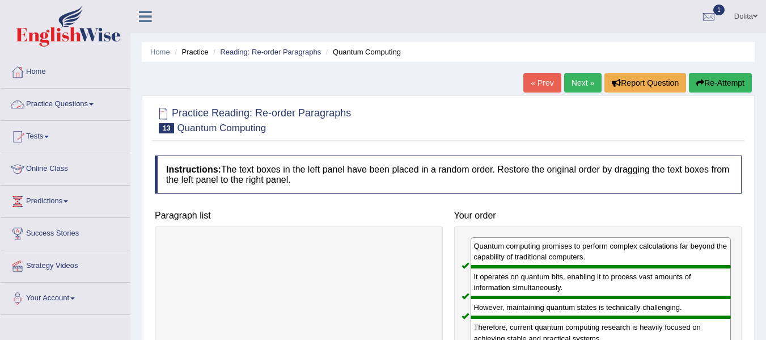
click at [92, 108] on link "Practice Questions" at bounding box center [65, 102] width 129 height 28
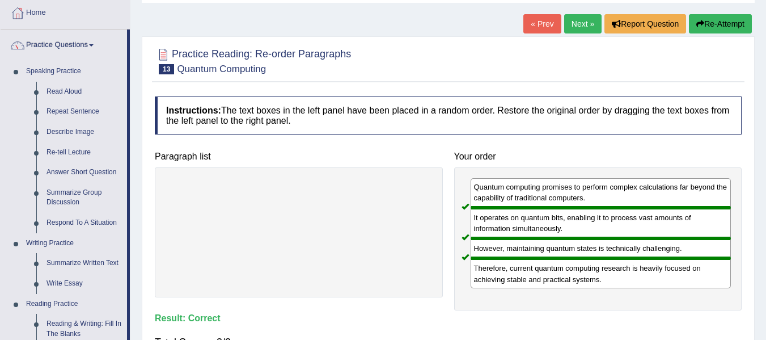
scroll to position [65, 0]
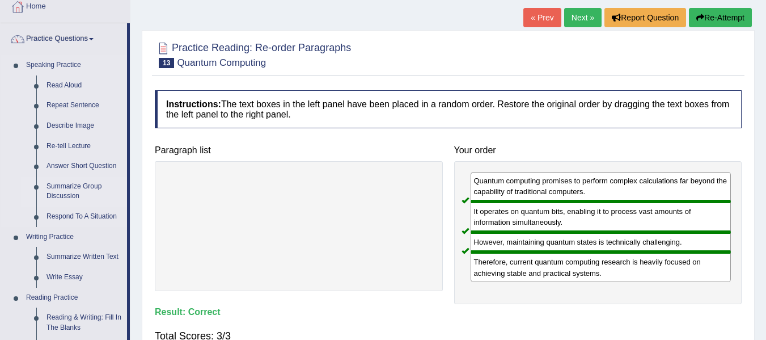
click at [74, 187] on link "Summarize Group Discussion" at bounding box center [84, 191] width 86 height 30
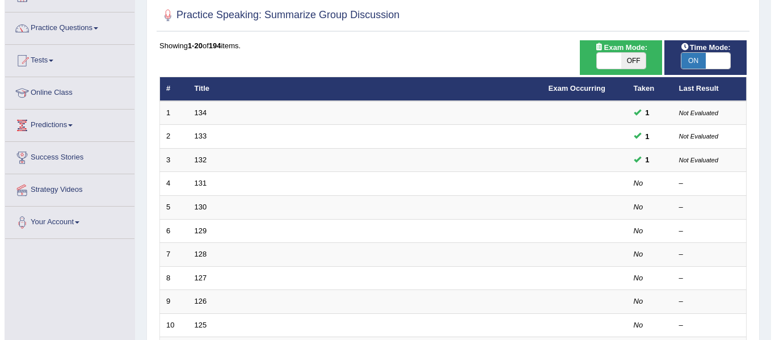
scroll to position [51, 0]
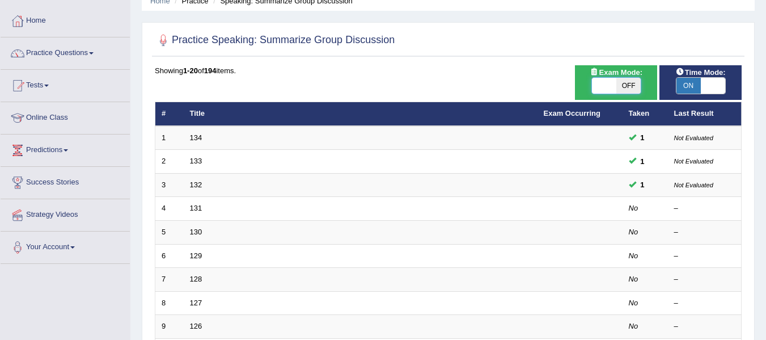
click at [596, 84] on span at bounding box center [604, 86] width 24 height 16
checkbox input "true"
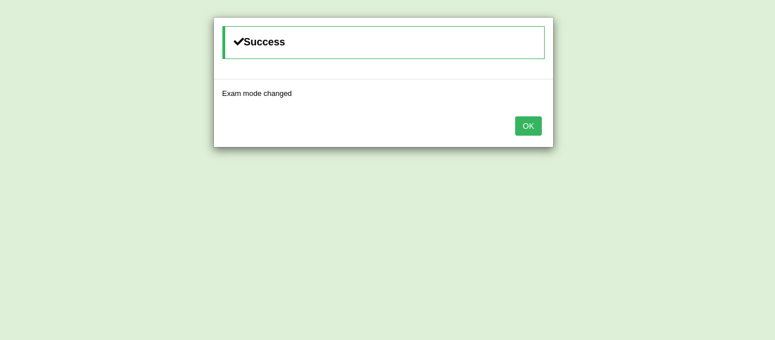
click at [530, 126] on button "OK" at bounding box center [528, 125] width 26 height 19
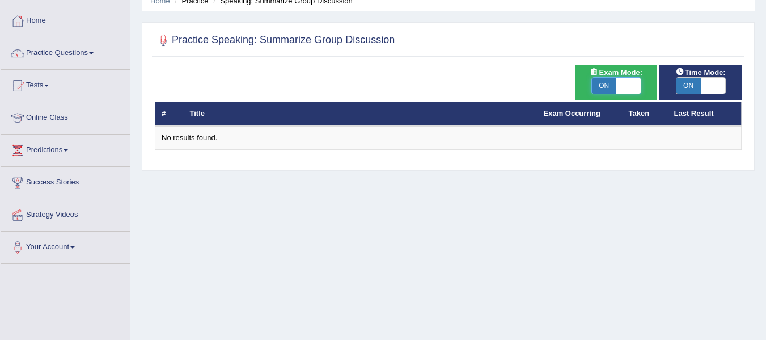
click at [628, 85] on span at bounding box center [628, 86] width 24 height 16
checkbox input "false"
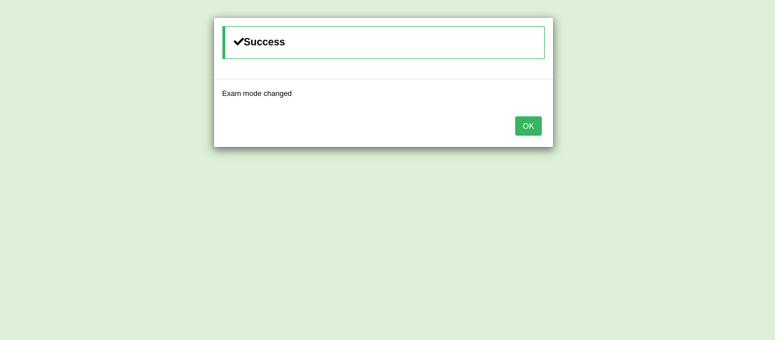
click at [526, 125] on button "OK" at bounding box center [528, 125] width 26 height 19
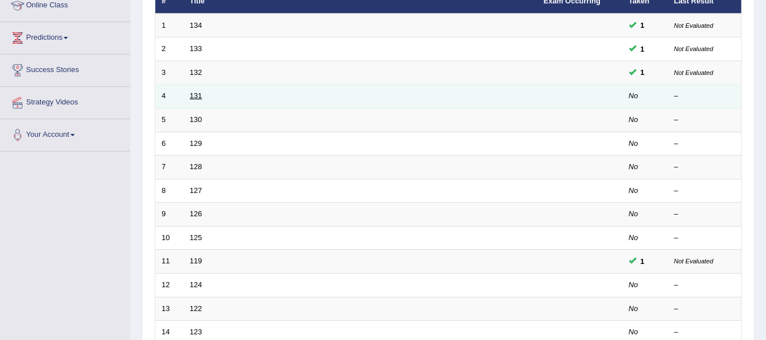
click at [194, 96] on link "131" at bounding box center [196, 95] width 12 height 9
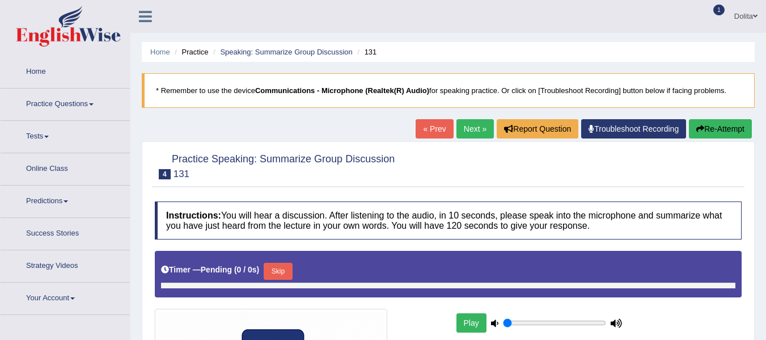
type input "0.6"
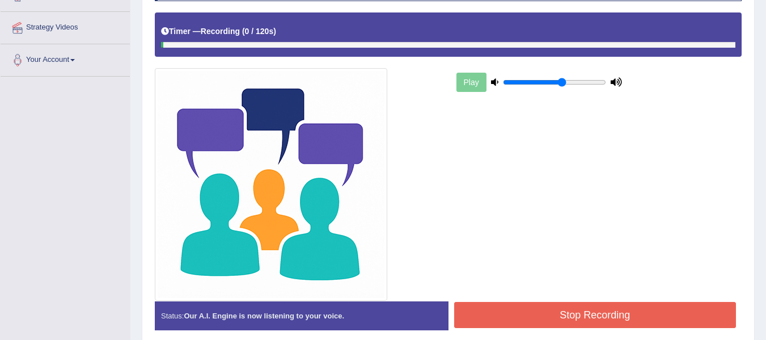
scroll to position [221, 0]
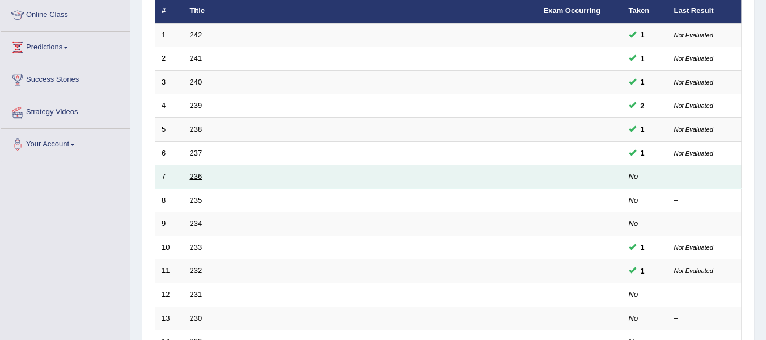
click at [192, 177] on link "236" at bounding box center [196, 176] width 12 height 9
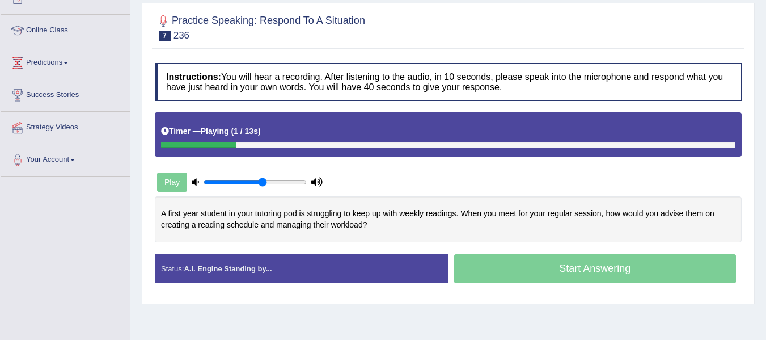
scroll to position [187, 0]
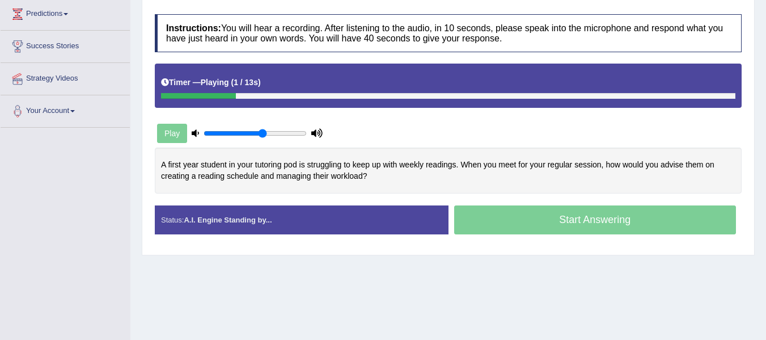
drag, startPoint x: 774, startPoint y: 101, endPoint x: 773, endPoint y: 201, distance: 100.4
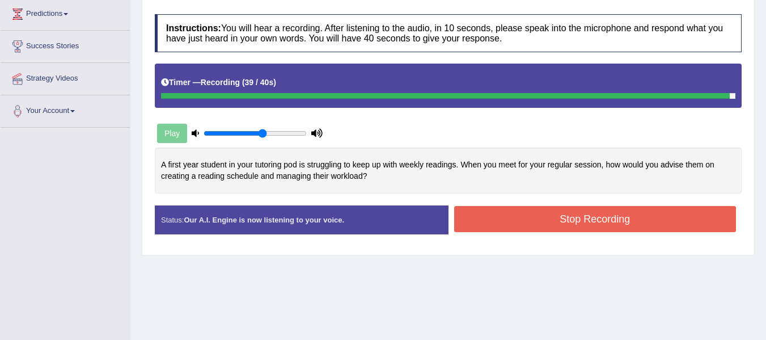
click at [620, 228] on button "Stop Recording" at bounding box center [595, 219] width 282 height 26
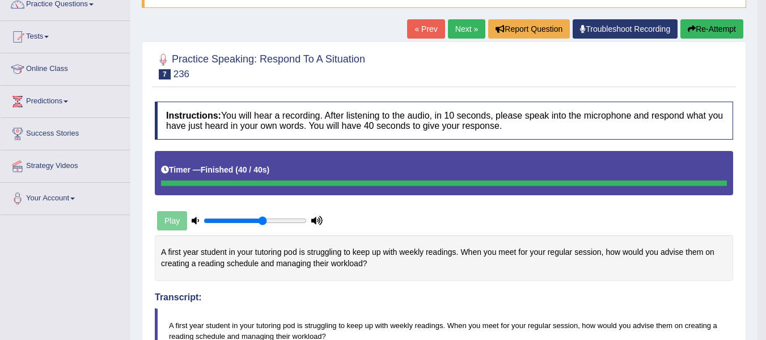
scroll to position [0, 0]
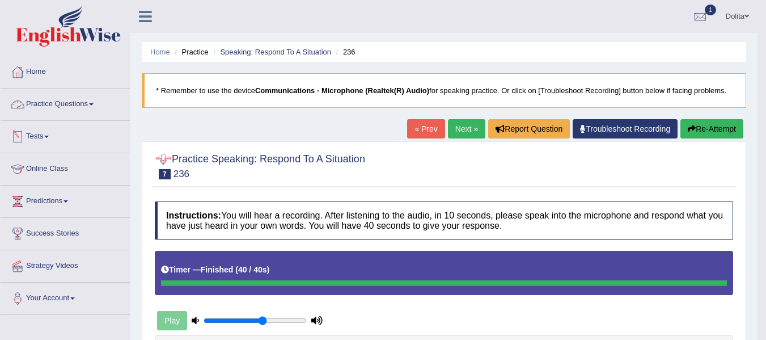
click at [99, 102] on link "Practice Questions" at bounding box center [65, 102] width 129 height 28
